Goal: Information Seeking & Learning: Check status

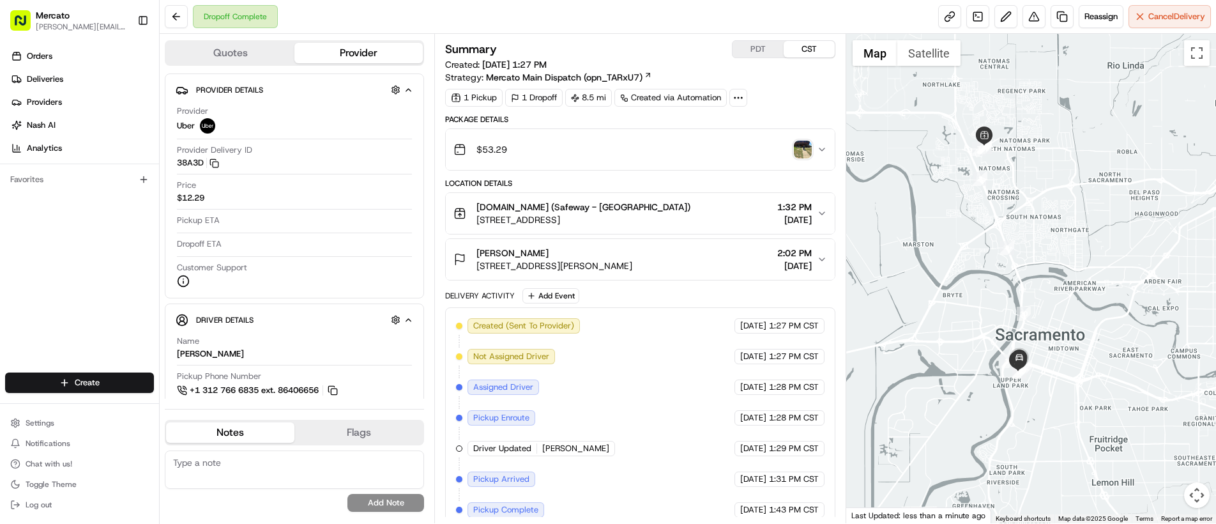
scroll to position [103, 0]
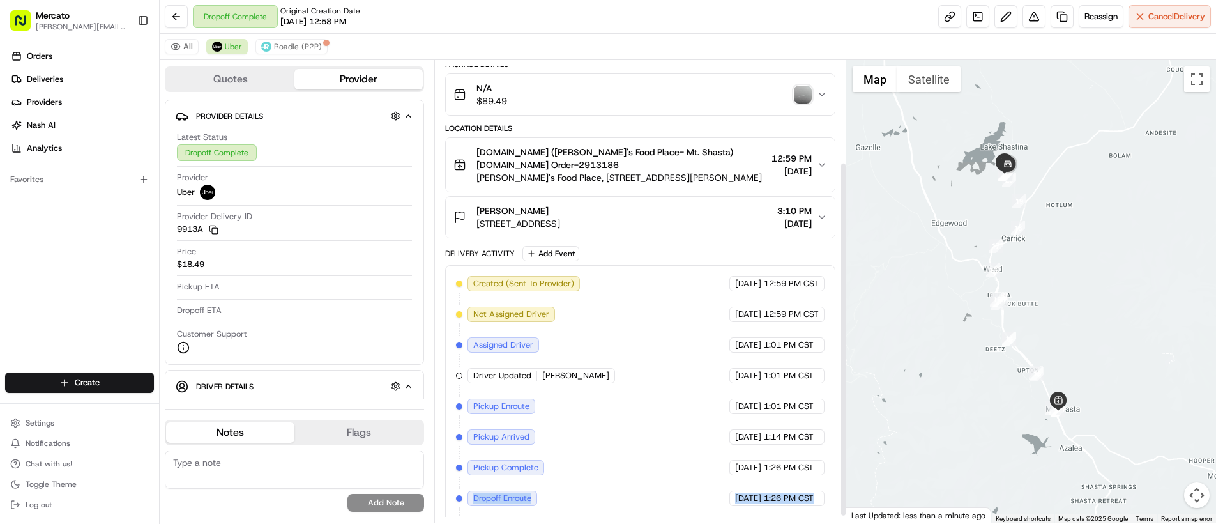
scroll to position [142, 0]
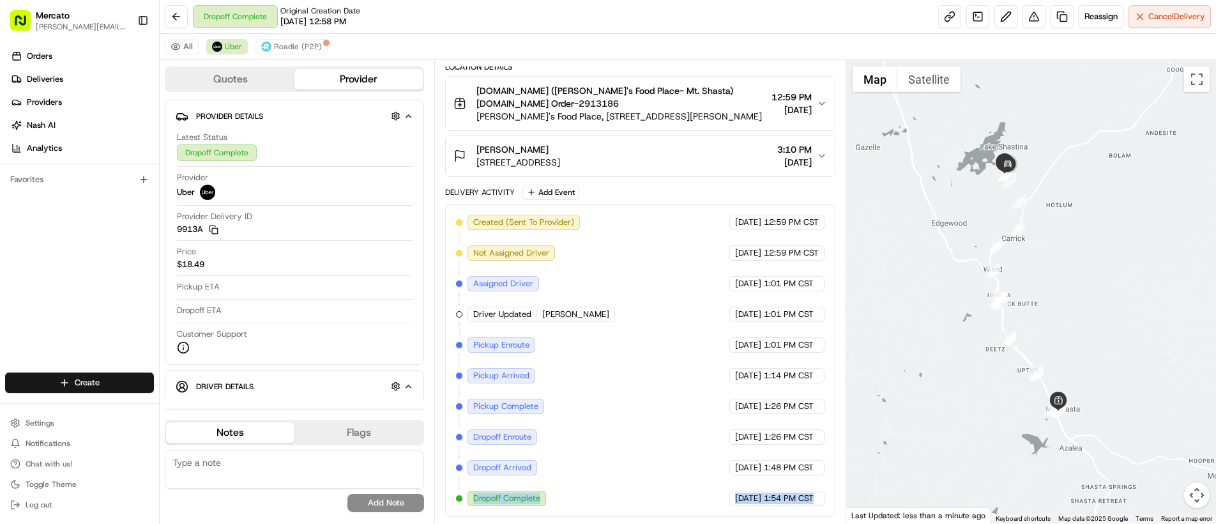
drag, startPoint x: 476, startPoint y: 494, endPoint x: 825, endPoint y: 504, distance: 349.4
click at [825, 504] on div "Created (Sent To Provider) Uber 08/16/2025 12:59 PM CST Not Assigned Driver Ube…" at bounding box center [640, 360] width 390 height 313
copy div "Dropoff Complete Uber 08/16/2025 1:54 PM CST"
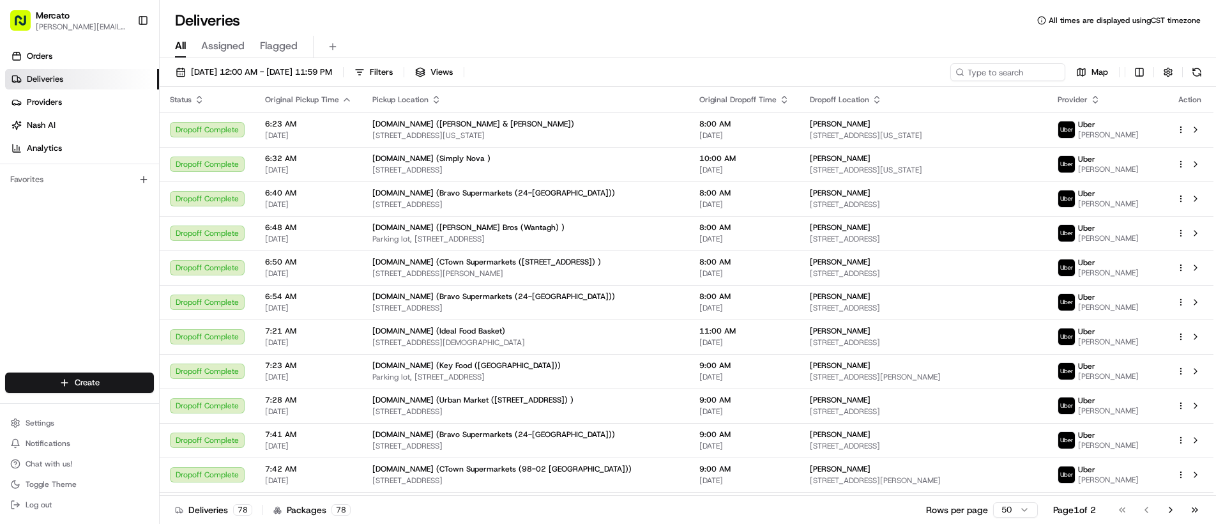
click at [637, 11] on div "Deliveries All times are displayed using CST timezone" at bounding box center [688, 20] width 1056 height 20
click at [1026, 76] on input at bounding box center [988, 72] width 153 height 18
paste input "job_e7BAo5986tYKA7GYjcFD6V"
type input "job_e7BAo5986tYKA7GYjcFD6V"
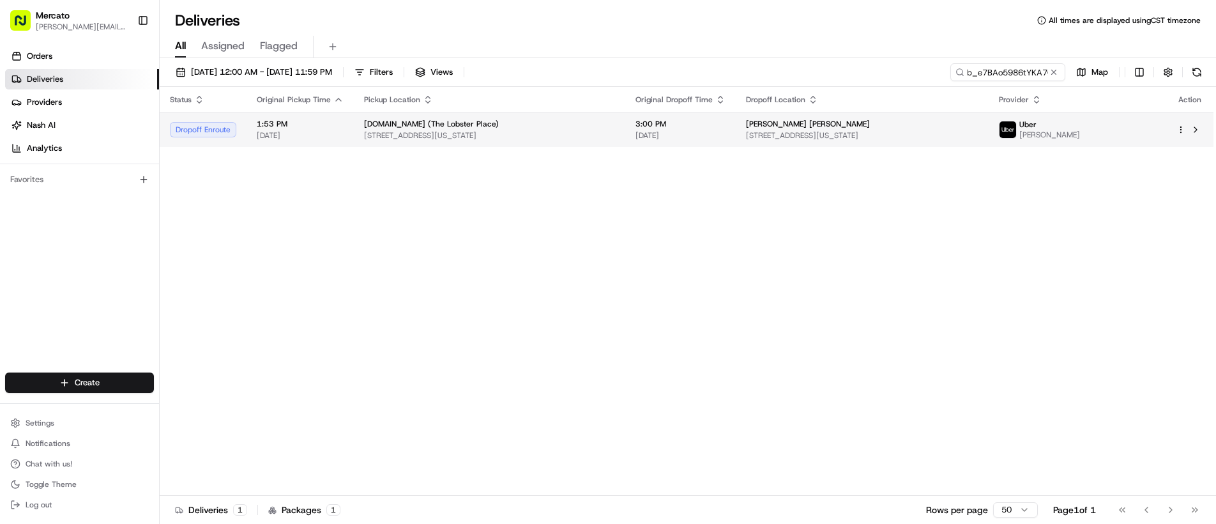
click at [926, 120] on div "Robert Nelson Sullivan" at bounding box center [862, 124] width 232 height 10
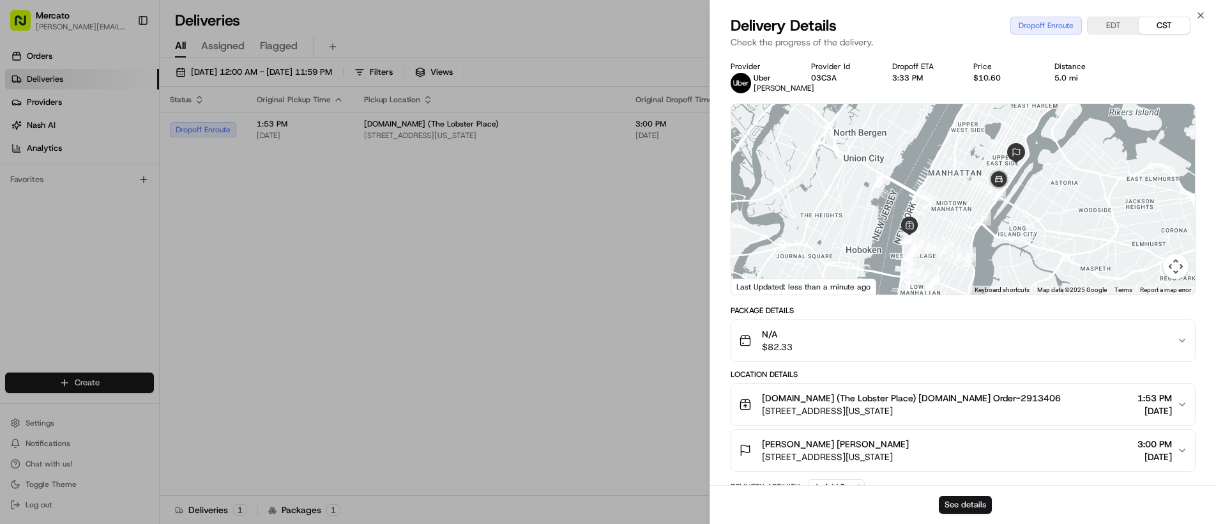
click at [967, 501] on button "See details" at bounding box center [965, 504] width 53 height 18
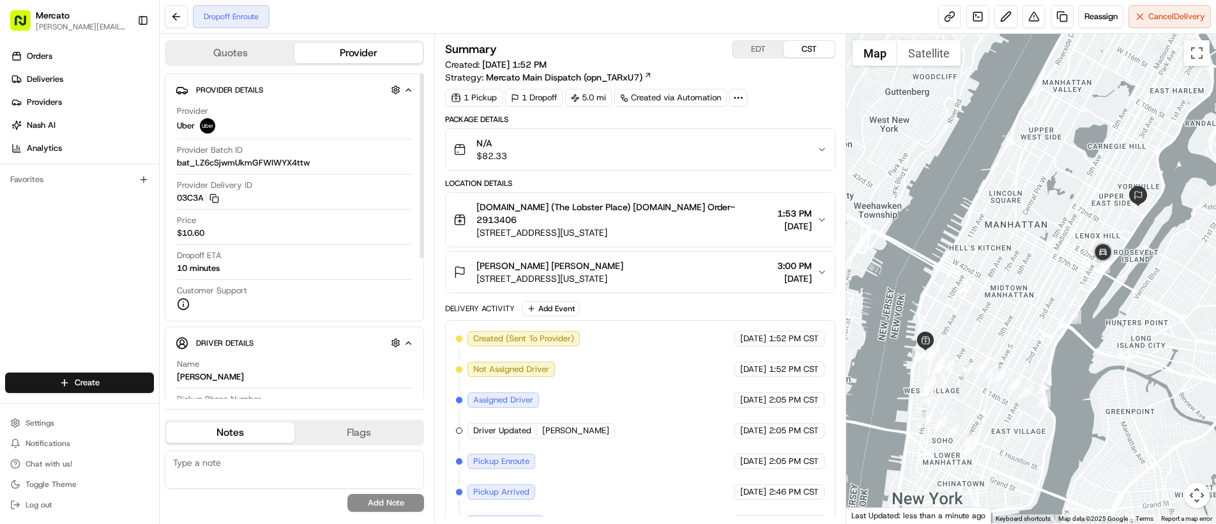
scroll to position [42, 0]
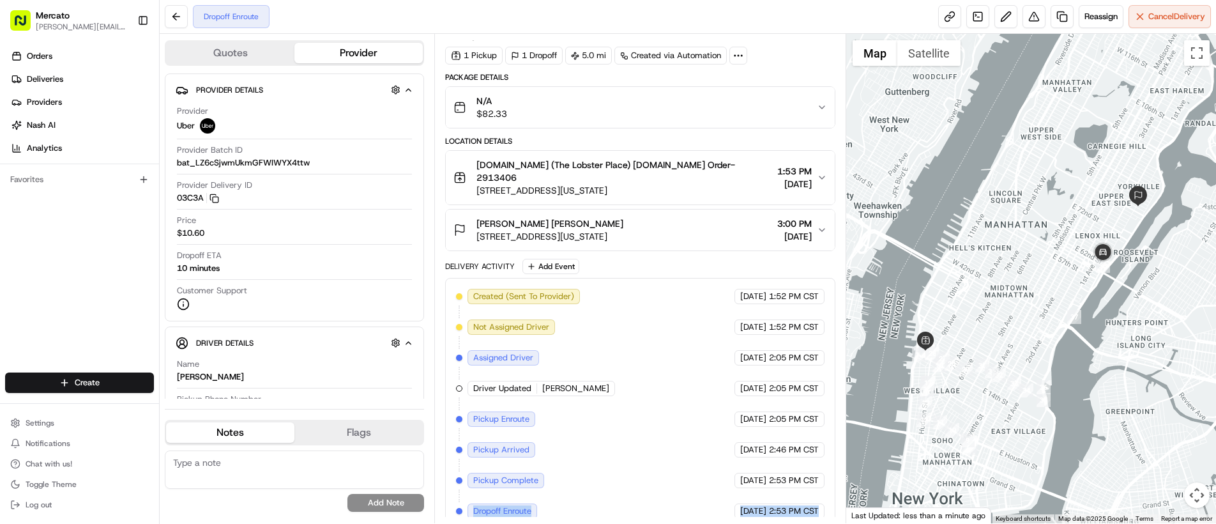
drag, startPoint x: 472, startPoint y: 496, endPoint x: 812, endPoint y: 513, distance: 340.8
click at [812, 513] on div "Created (Sent To Provider) Uber 08/16/2025 1:52 PM CST Not Assigned Driver Uber…" at bounding box center [640, 404] width 390 height 252
click at [944, 15] on link at bounding box center [949, 16] width 23 height 23
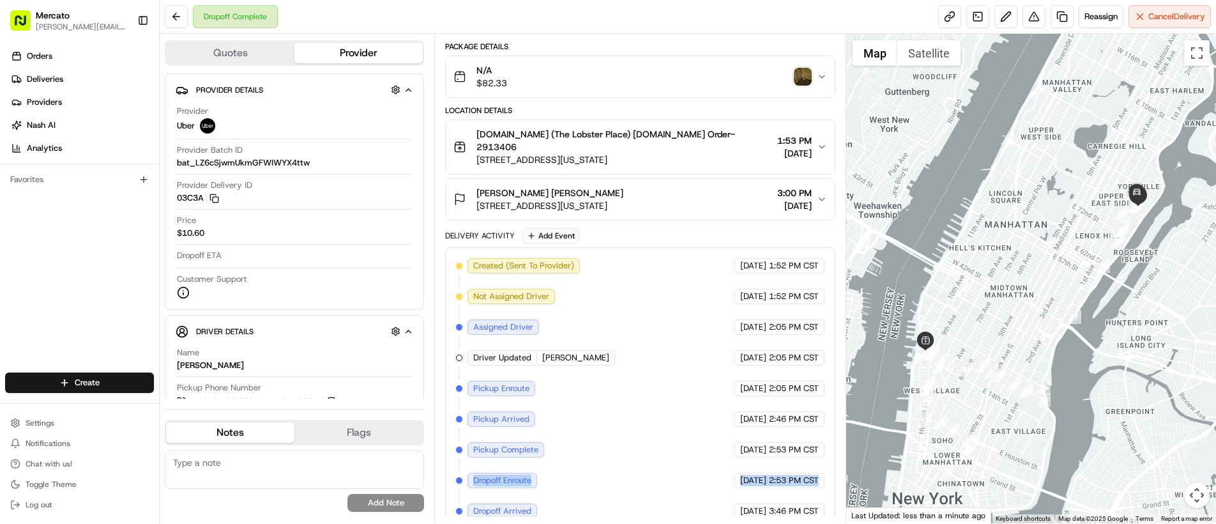
scroll to position [103, 0]
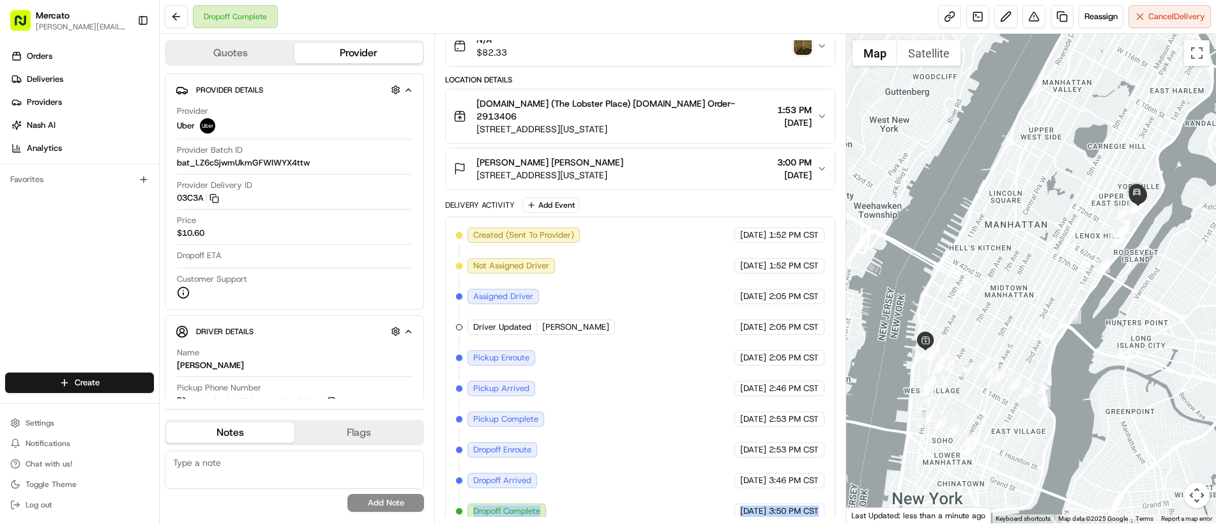
drag, startPoint x: 471, startPoint y: 500, endPoint x: 817, endPoint y: 498, distance: 346.1
click at [817, 498] on div "Created (Sent To Provider) Uber 08/16/2025 1:52 PM CST Not Assigned Driver Uber…" at bounding box center [640, 372] width 368 height 291
copy div "Dropoff Complete Uber 08/16/2025 3:50 PM CST"
